Goal: Check status: Check status

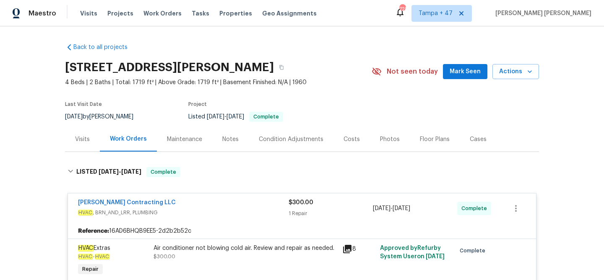
scroll to position [137, 0]
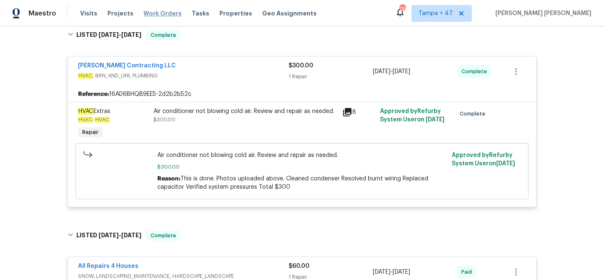
click at [168, 13] on span "Work Orders" at bounding box center [162, 13] width 38 height 8
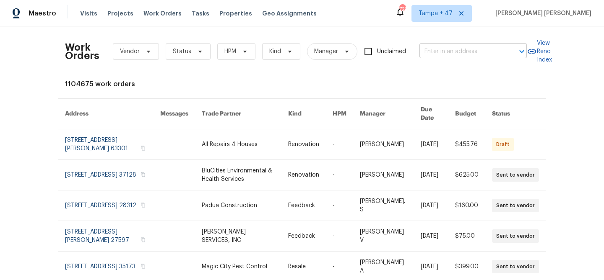
click at [444, 55] on input "text" at bounding box center [461, 51] width 84 height 13
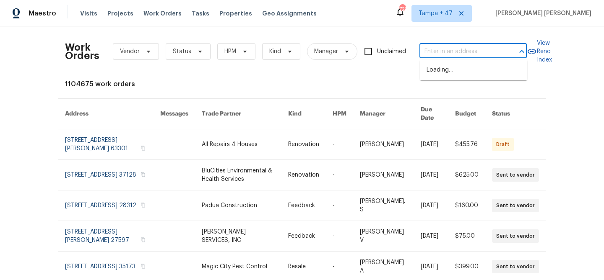
paste input "43531 W Bailey Dr, Maricopa, AZ 85138"
type input "43531 W Bailey Dr, Maricopa, AZ 85138"
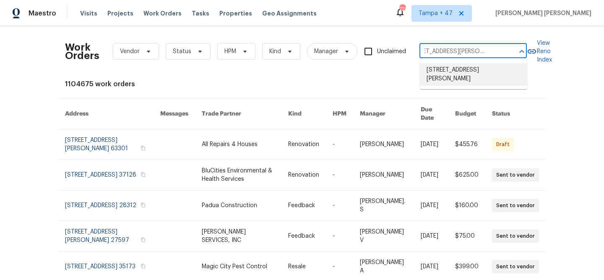
click at [454, 80] on li "43531 W Bailey Dr, Maricopa, AZ 85138" at bounding box center [473, 74] width 107 height 23
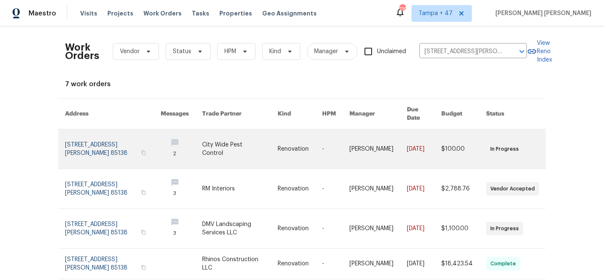
click at [456, 132] on link at bounding box center [463, 149] width 45 height 39
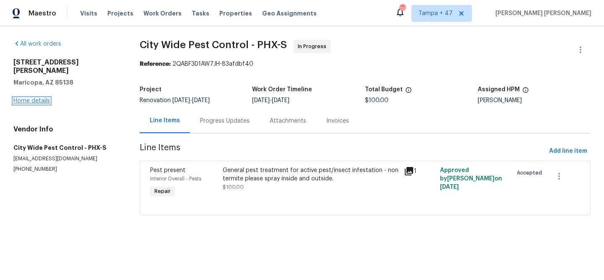
click at [44, 98] on link "Home details" at bounding box center [31, 101] width 36 height 6
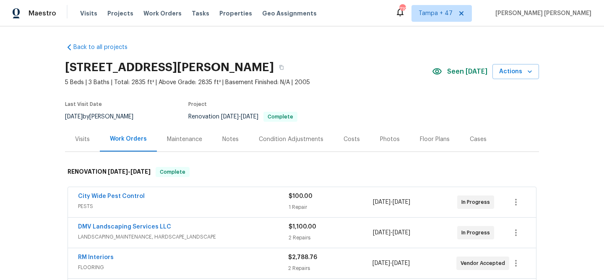
click at [85, 137] on div "Visits" at bounding box center [82, 139] width 15 height 8
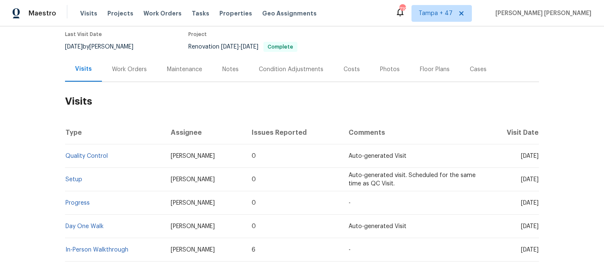
scroll to position [72, 0]
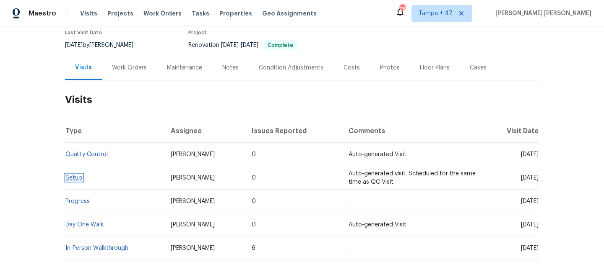
click at [77, 180] on link "Setup" at bounding box center [73, 178] width 17 height 6
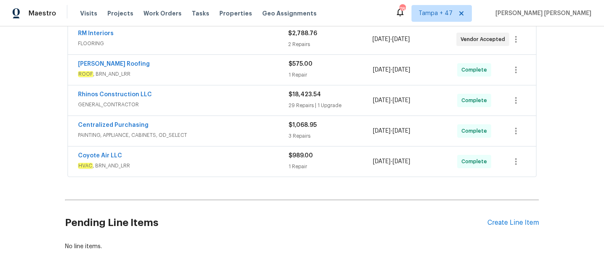
scroll to position [252, 0]
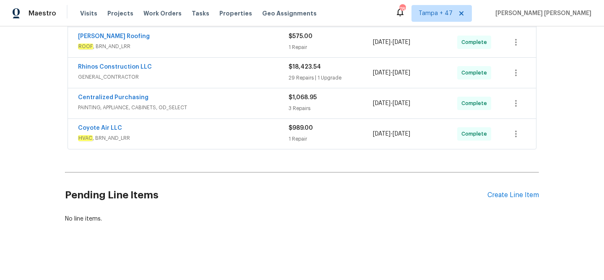
click at [218, 132] on div "Coyote Air LLC" at bounding box center [183, 129] width 210 height 10
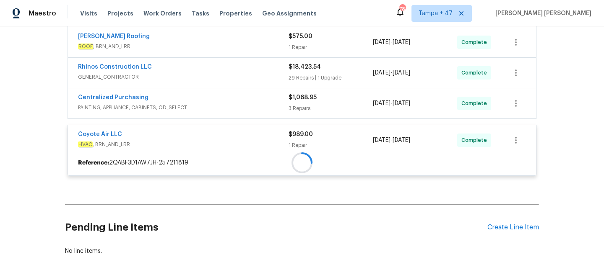
scroll to position [229, 0]
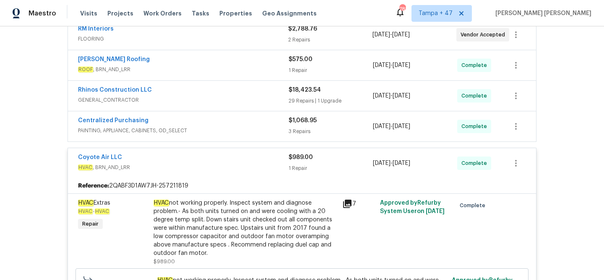
click at [236, 126] on div "Centralized Purchasing" at bounding box center [183, 122] width 210 height 10
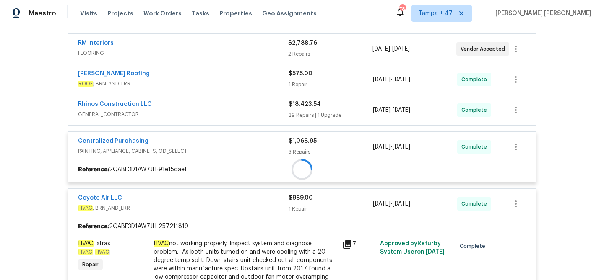
scroll to position [212, 0]
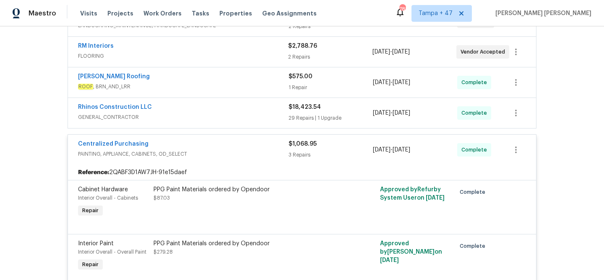
click at [251, 115] on span "GENERAL_CONTRACTOR" at bounding box center [183, 117] width 210 height 8
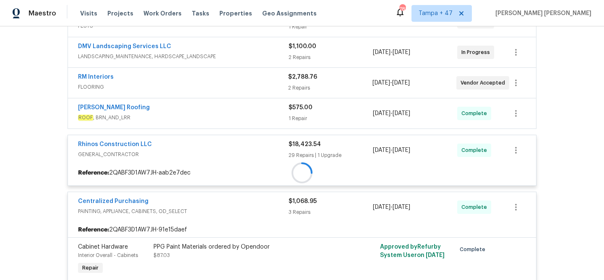
scroll to position [173, 0]
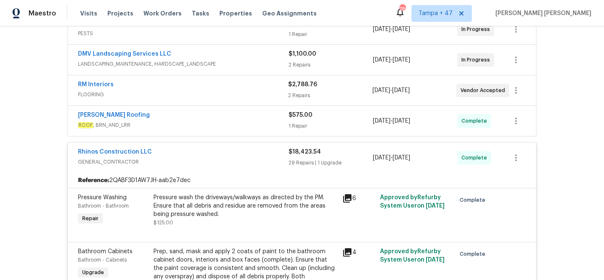
click at [262, 117] on div "[PERSON_NAME] Roofing" at bounding box center [183, 116] width 210 height 10
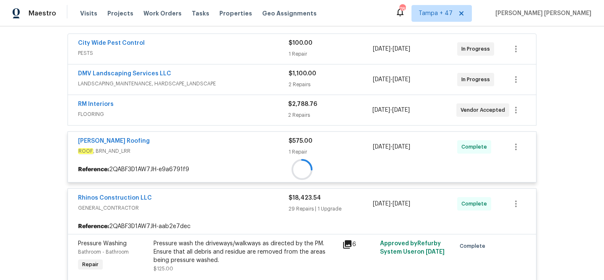
scroll to position [147, 0]
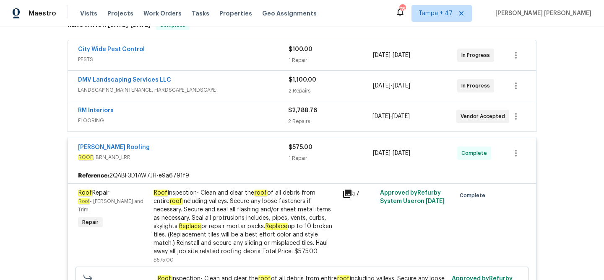
click at [265, 117] on span "FLOORING" at bounding box center [183, 121] width 210 height 8
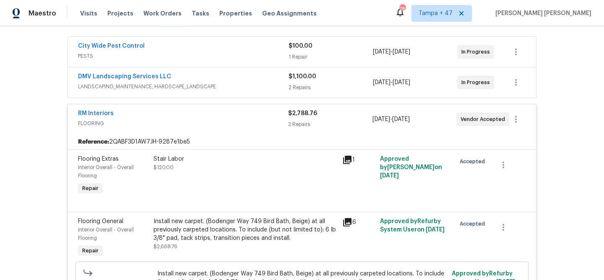
scroll to position [129, 0]
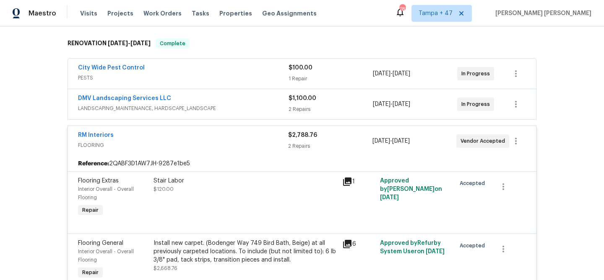
click at [263, 95] on div "DMV Landscaping Services LLC" at bounding box center [183, 99] width 210 height 10
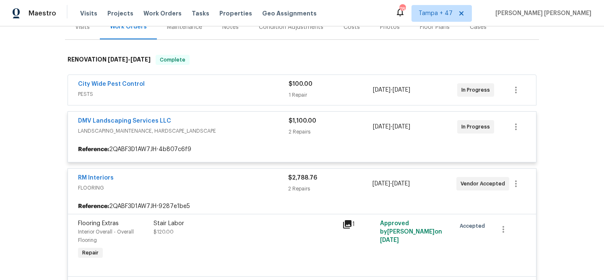
scroll to position [110, 0]
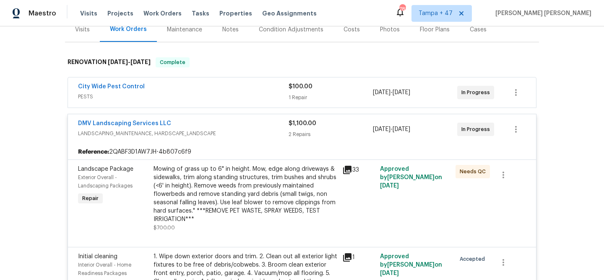
click at [263, 83] on div "City Wide Pest Control" at bounding box center [183, 88] width 210 height 10
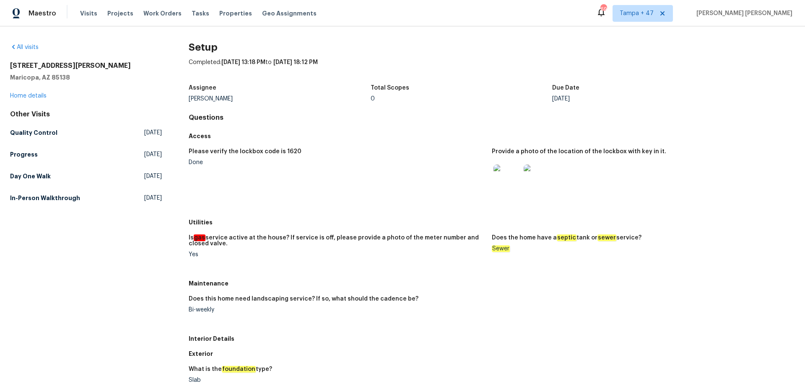
click at [52, 211] on div "All visits [STREET_ADDRESS][PERSON_NAME][PERSON_NAME] Home details Other Visits…" at bounding box center [86, 379] width 152 height 672
click at [56, 198] on h5 "In-Person Walkthrough" at bounding box center [45, 198] width 70 height 8
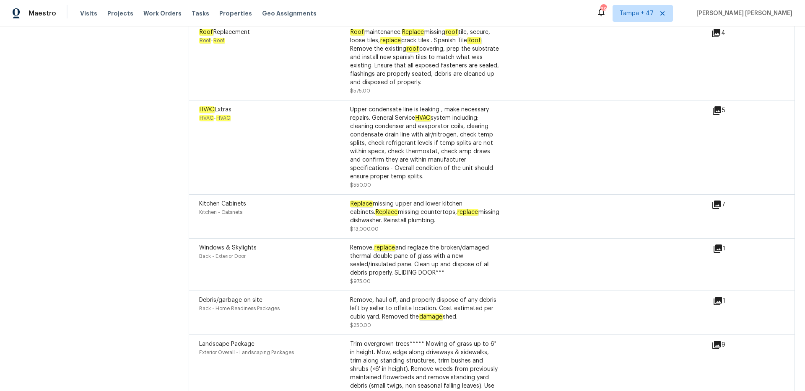
scroll to position [618, 0]
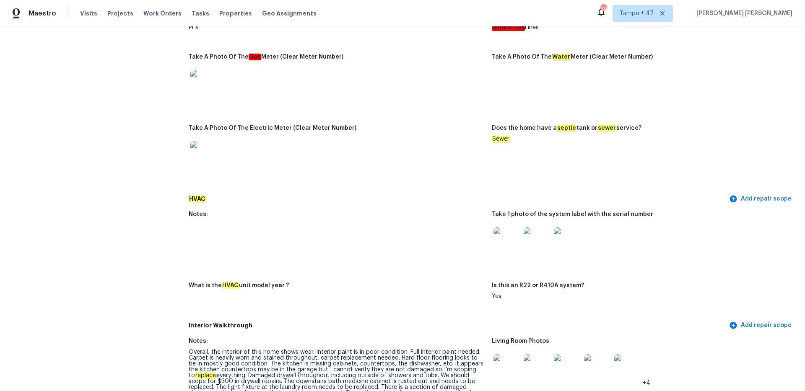
click at [563, 241] on img at bounding box center [567, 241] width 27 height 27
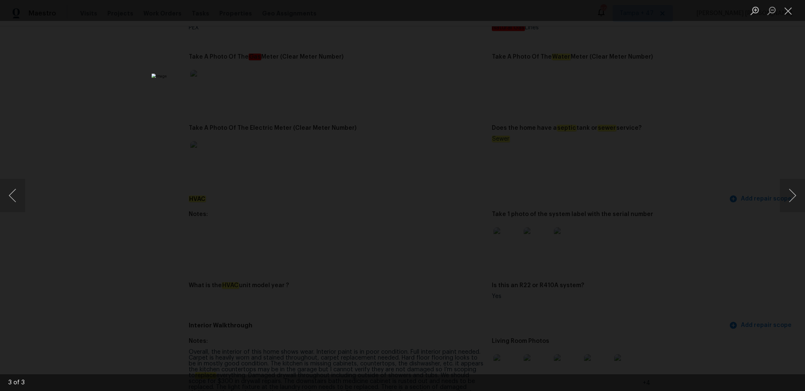
click at [140, 78] on div "Lightbox" at bounding box center [402, 195] width 805 height 391
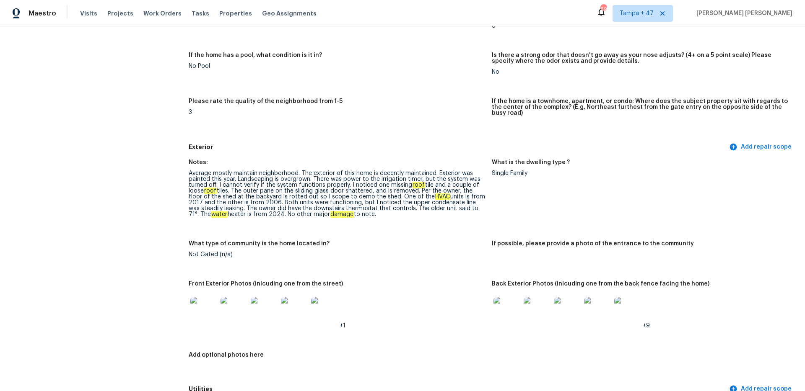
scroll to position [1279, 0]
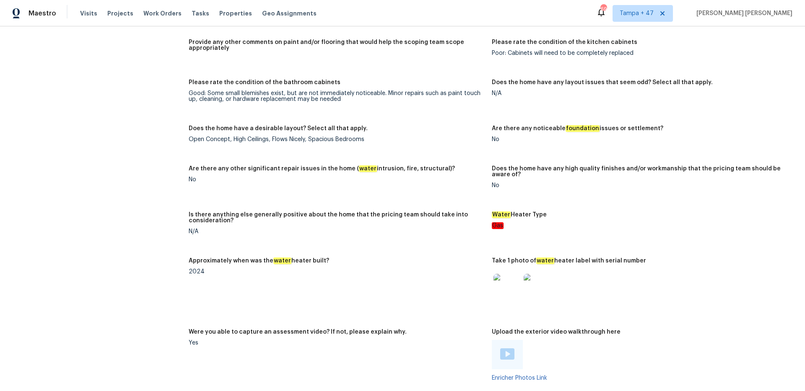
click at [511, 282] on img at bounding box center [506, 287] width 27 height 27
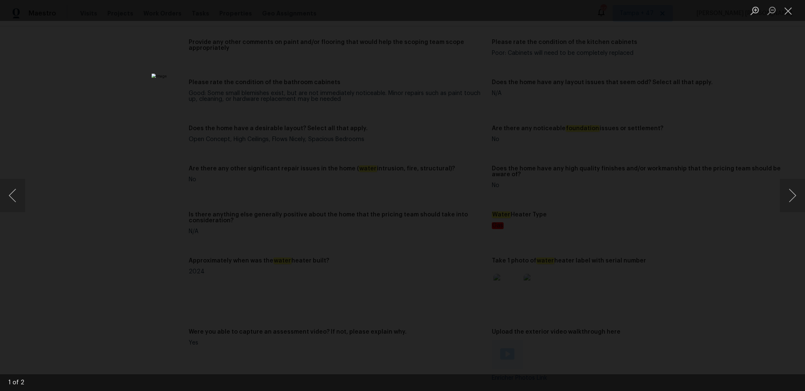
click at [164, 188] on div "Lightbox" at bounding box center [402, 195] width 805 height 391
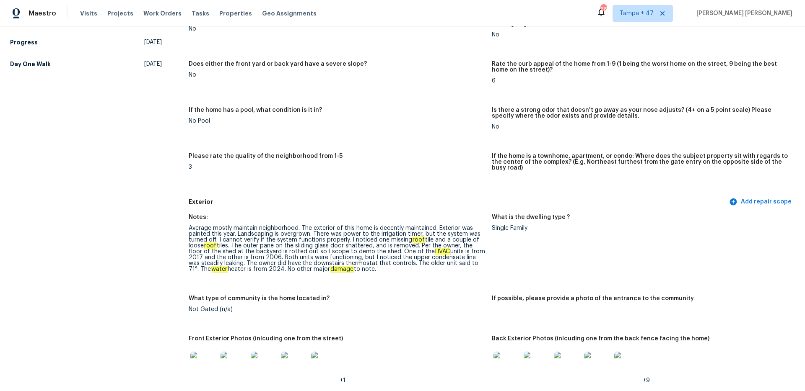
scroll to position [0, 0]
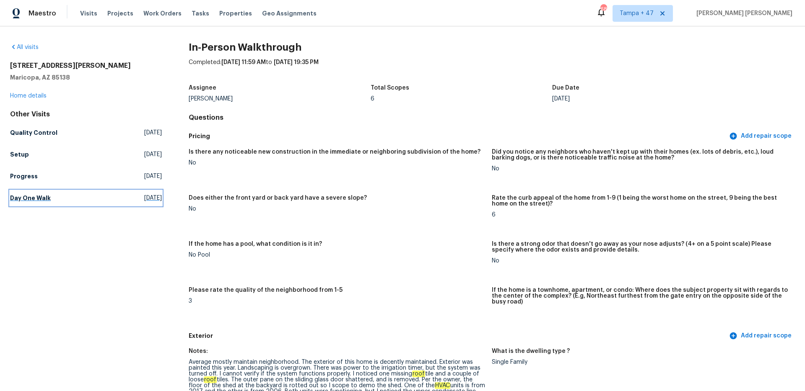
click at [39, 201] on h5 "Day One Walk" at bounding box center [30, 198] width 41 height 8
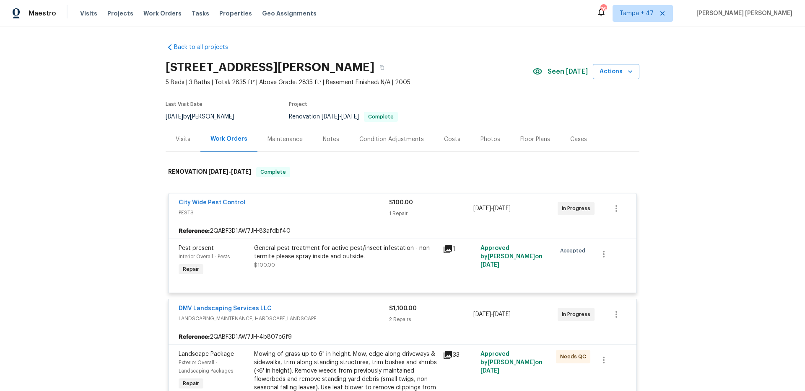
scroll to position [110, 0]
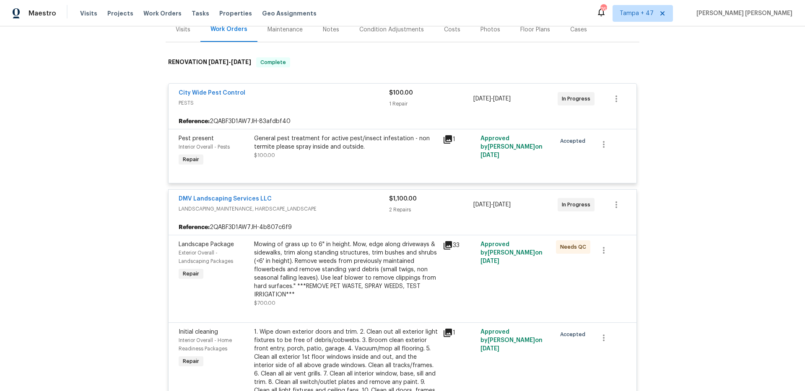
click at [93, 163] on div "Back to all projects 43531 W Bailey Dr, Maricopa, AZ 85138 5 Beds | 3 Baths | T…" at bounding box center [402, 208] width 805 height 365
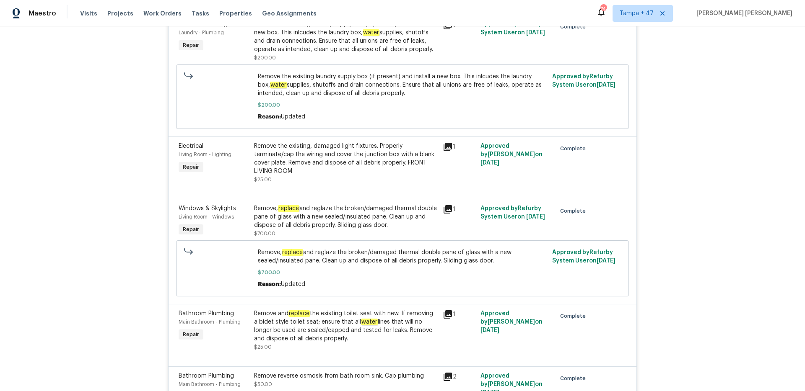
scroll to position [3036, 0]
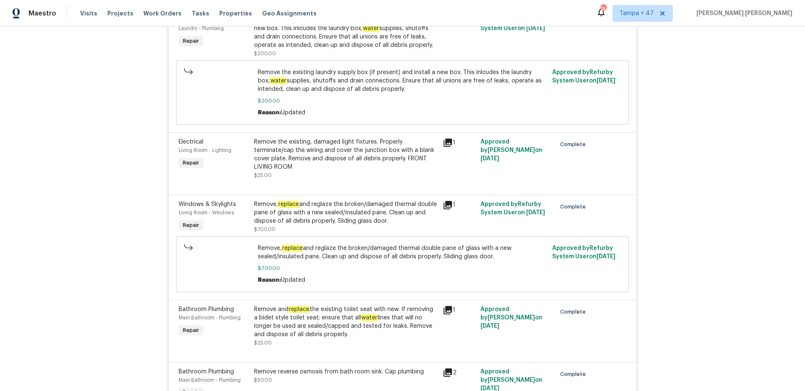
click at [286, 200] on div "Remove, replace and reglaze the broken/damaged thermal double pane of glass wit…" at bounding box center [346, 212] width 184 height 25
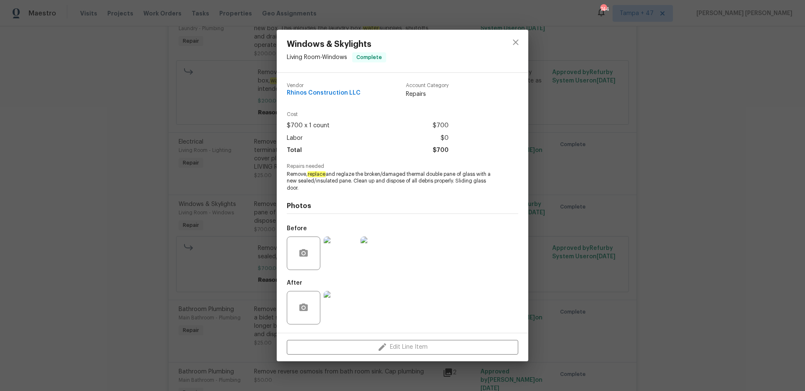
click at [219, 248] on div "Windows & Skylights Living Room - Windows Complete Vendor Rhinos Construction L…" at bounding box center [402, 195] width 805 height 391
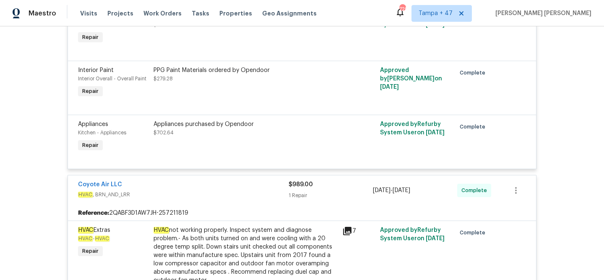
scroll to position [3745, 0]
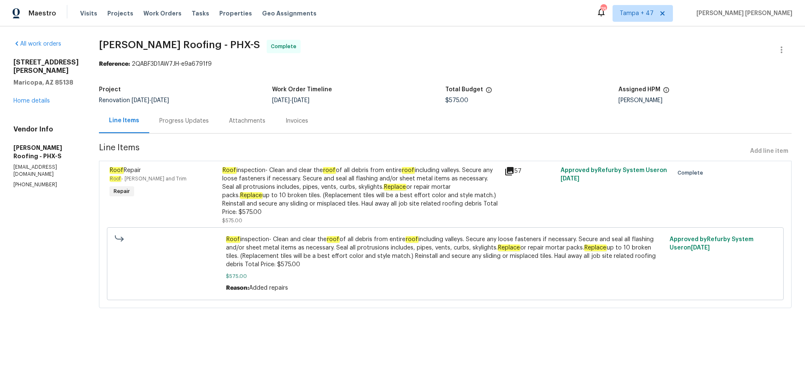
click at [190, 126] on div "Progress Updates" at bounding box center [184, 121] width 70 height 25
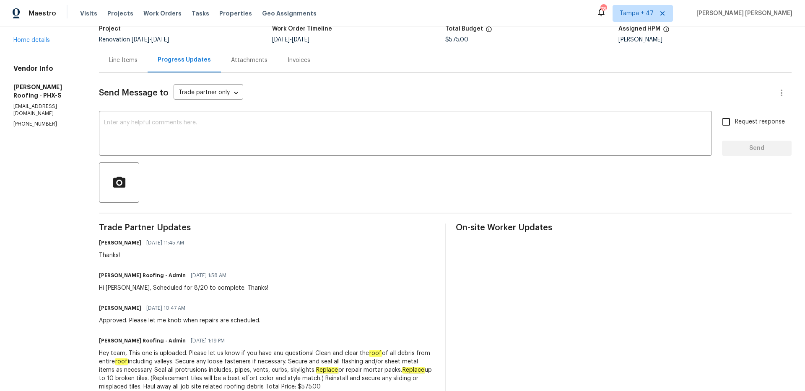
scroll to position [150, 0]
